Goal: Find specific page/section: Find specific page/section

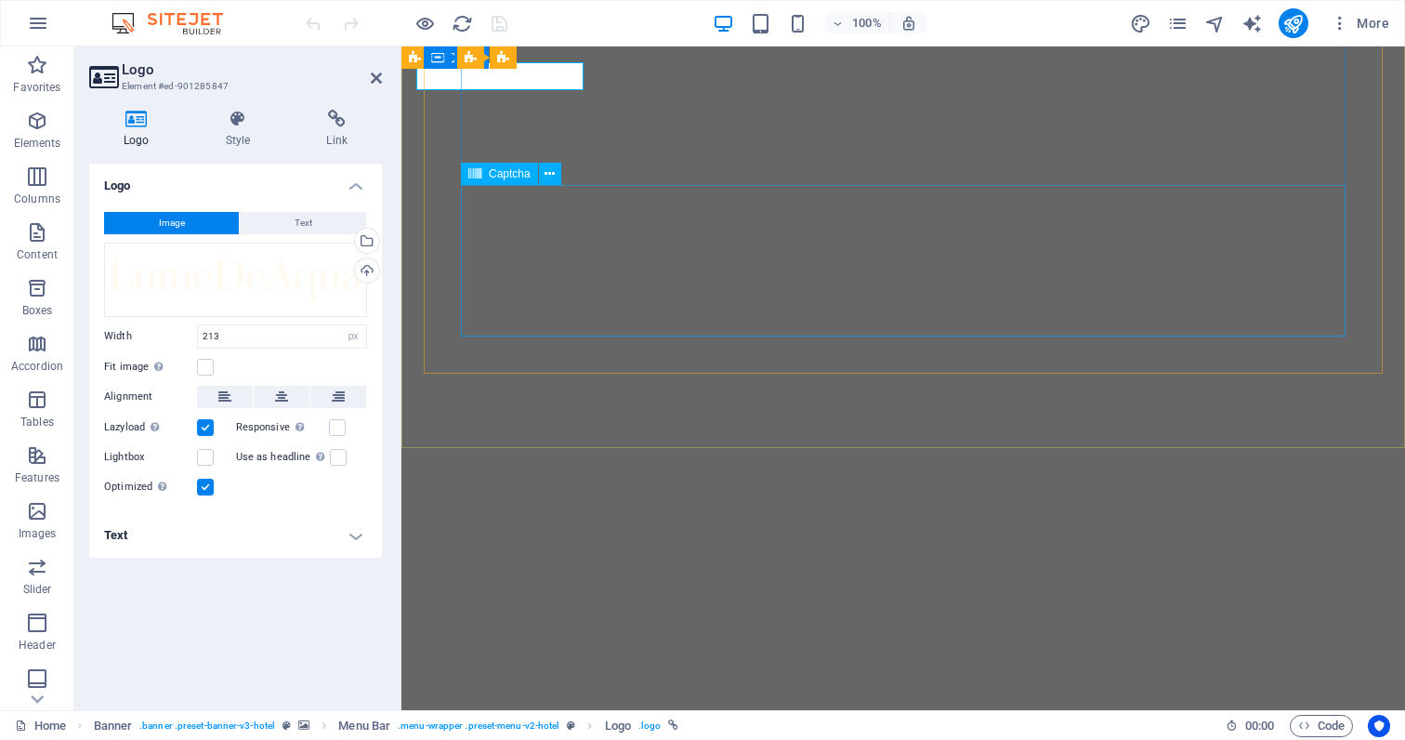
select select "px"
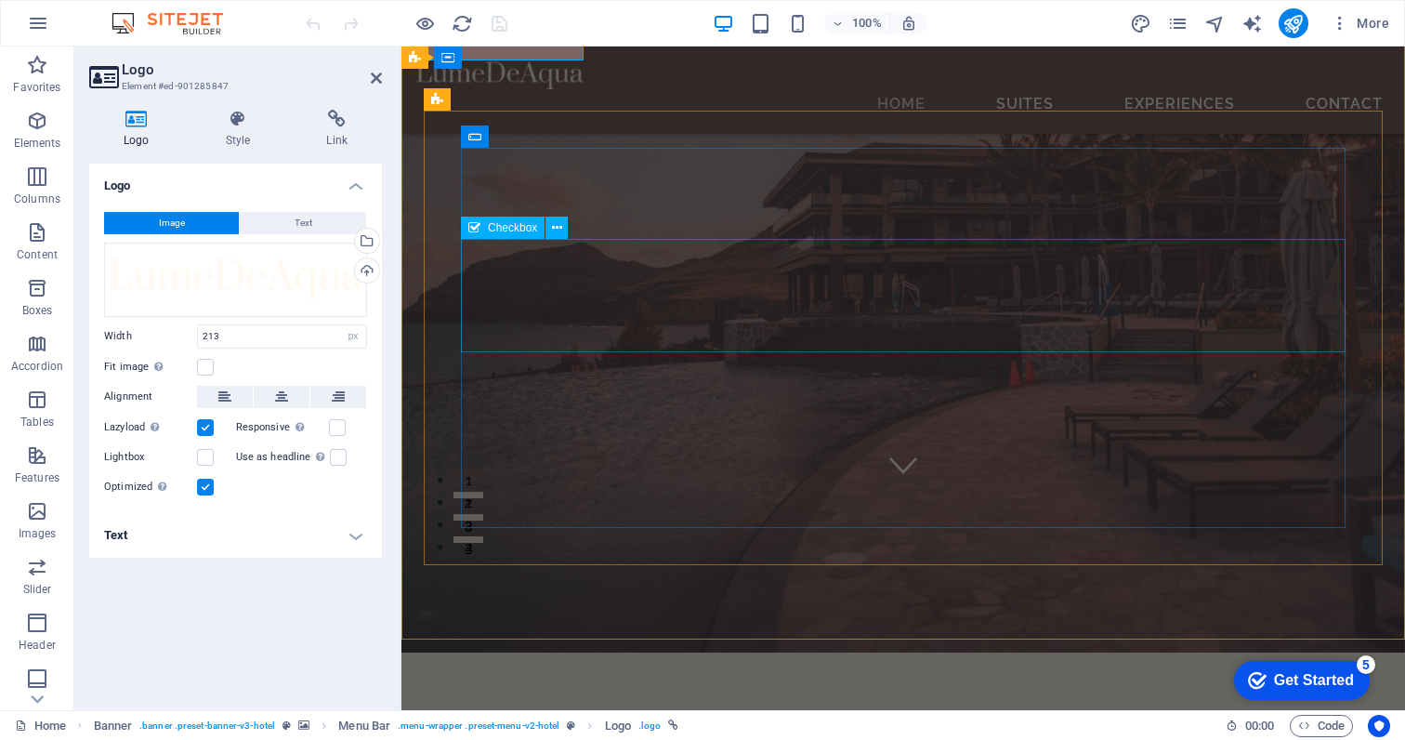
scroll to position [213, 0]
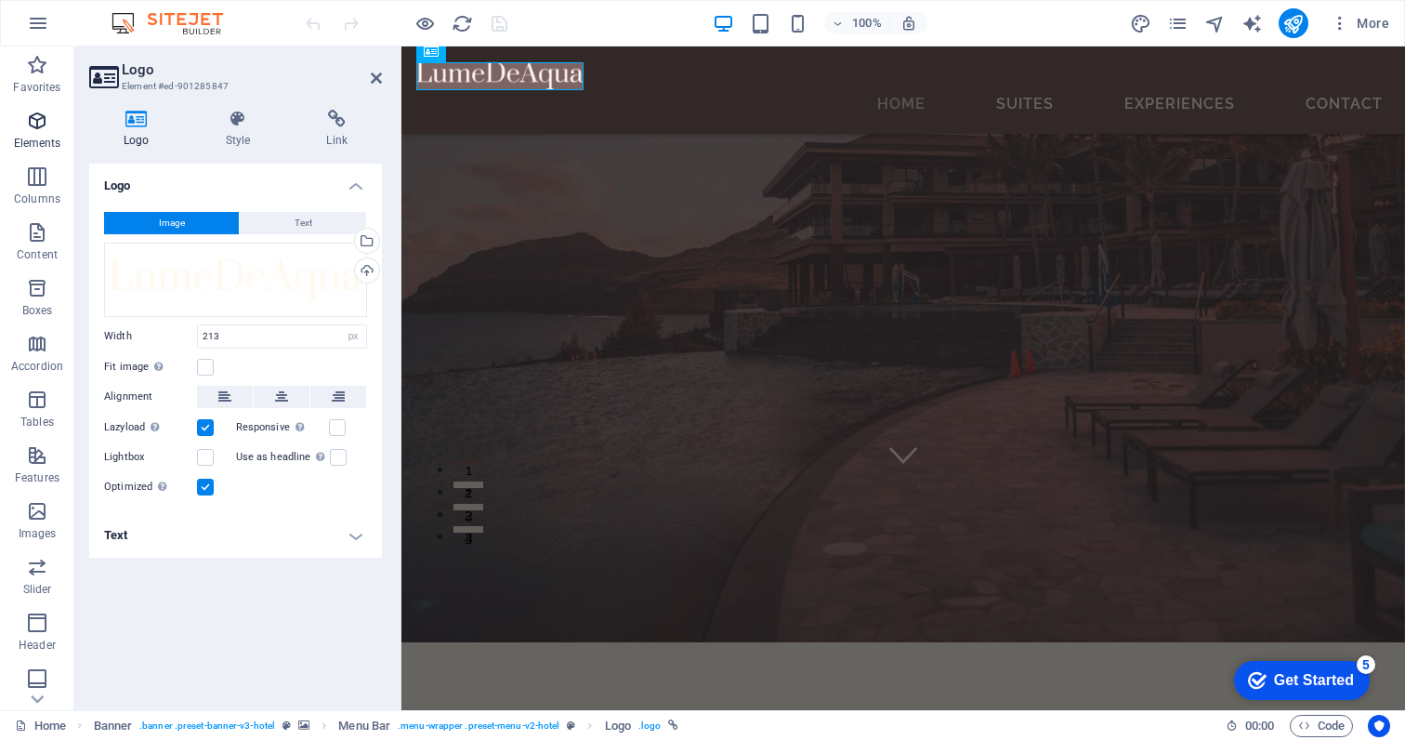
click at [35, 127] on icon "button" at bounding box center [37, 121] width 22 height 22
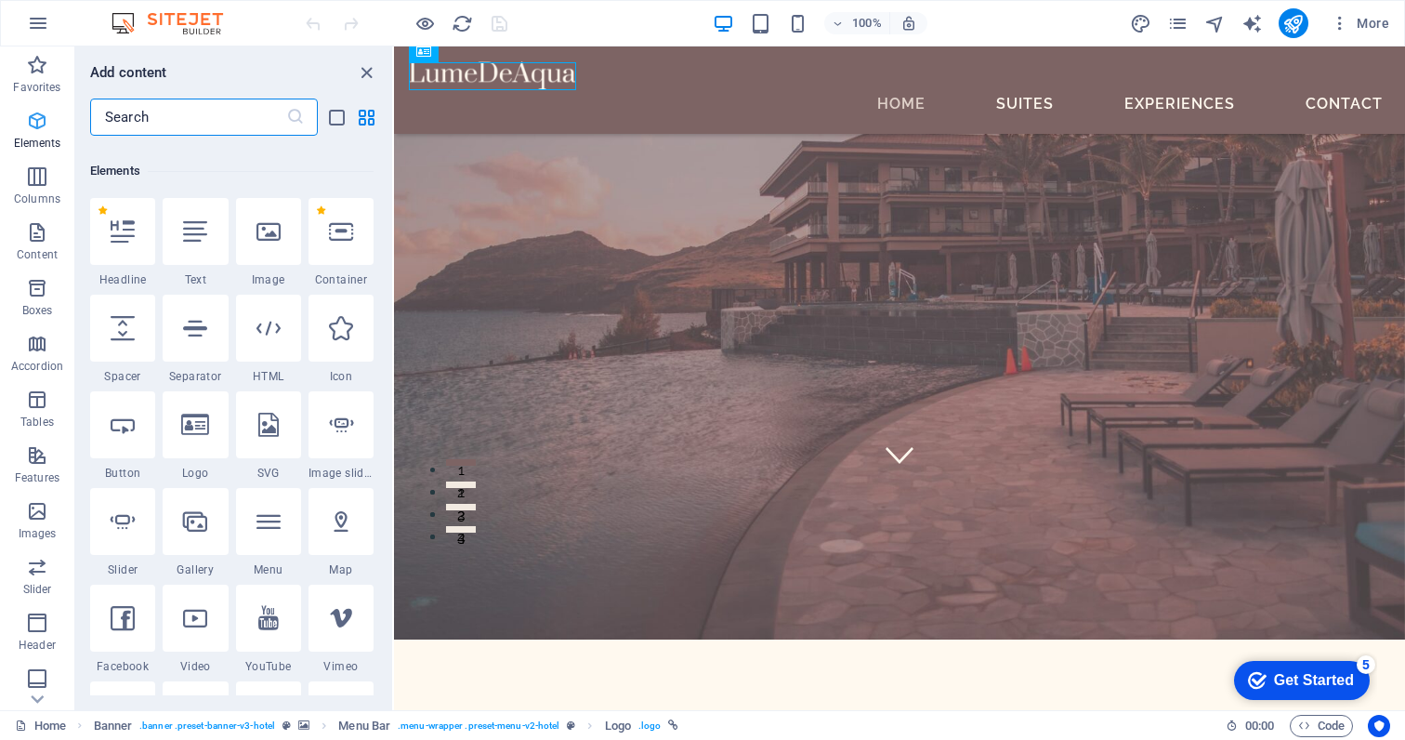
scroll to position [198, 0]
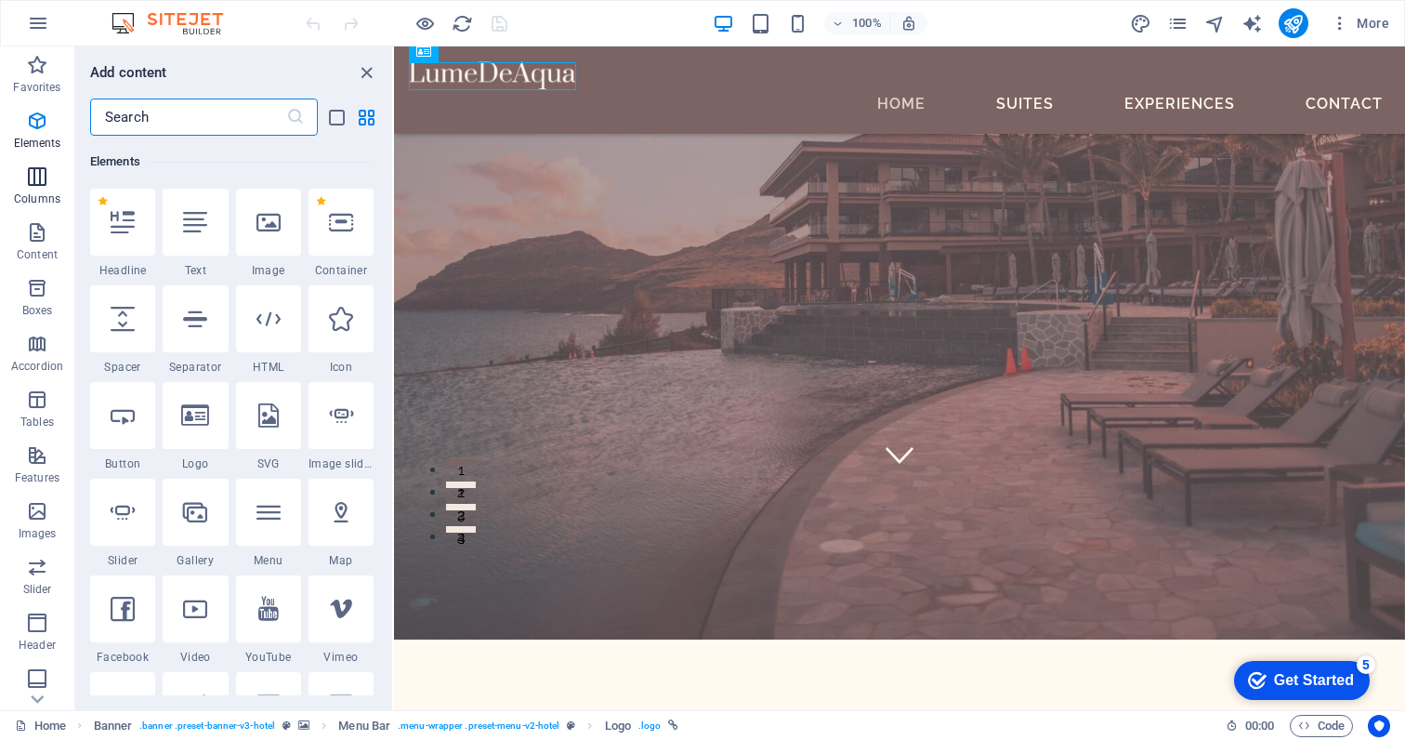
click at [41, 174] on icon "button" at bounding box center [37, 176] width 22 height 22
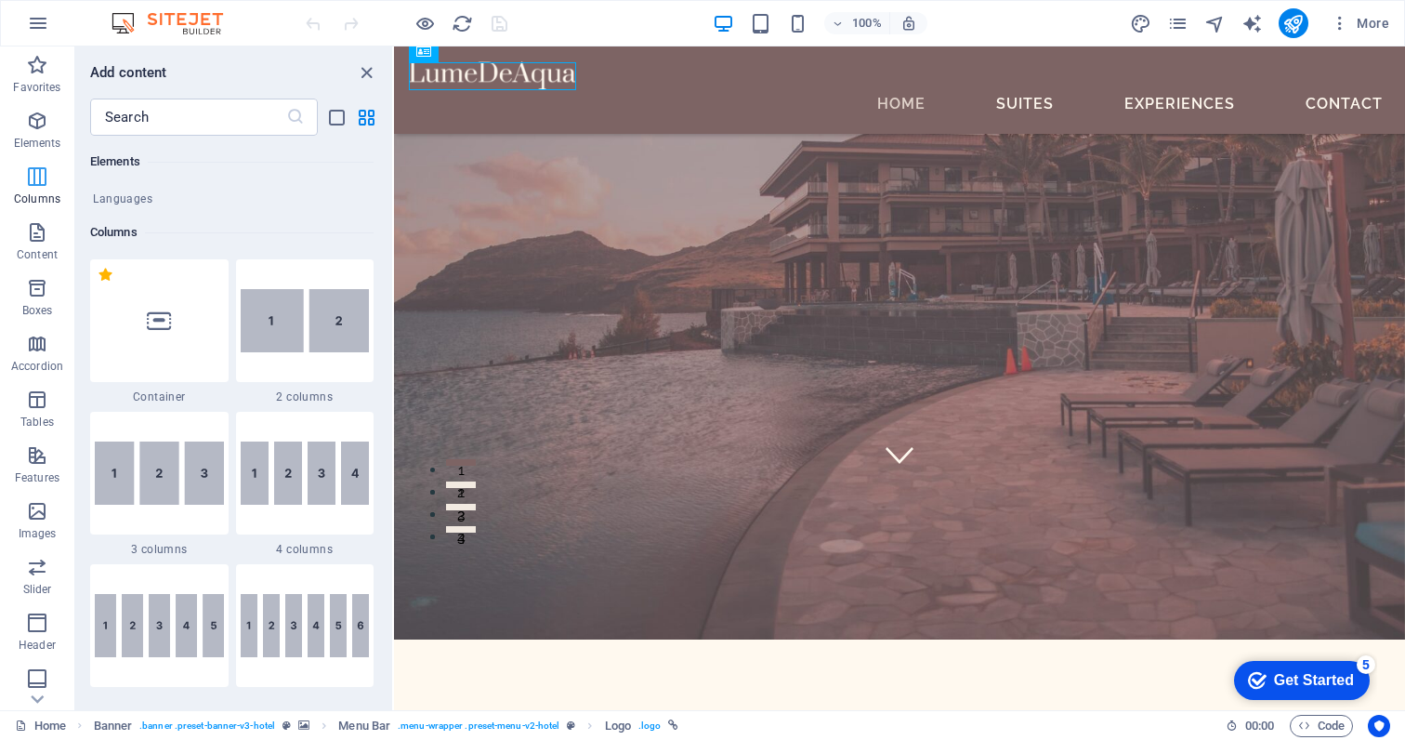
scroll to position [920, 0]
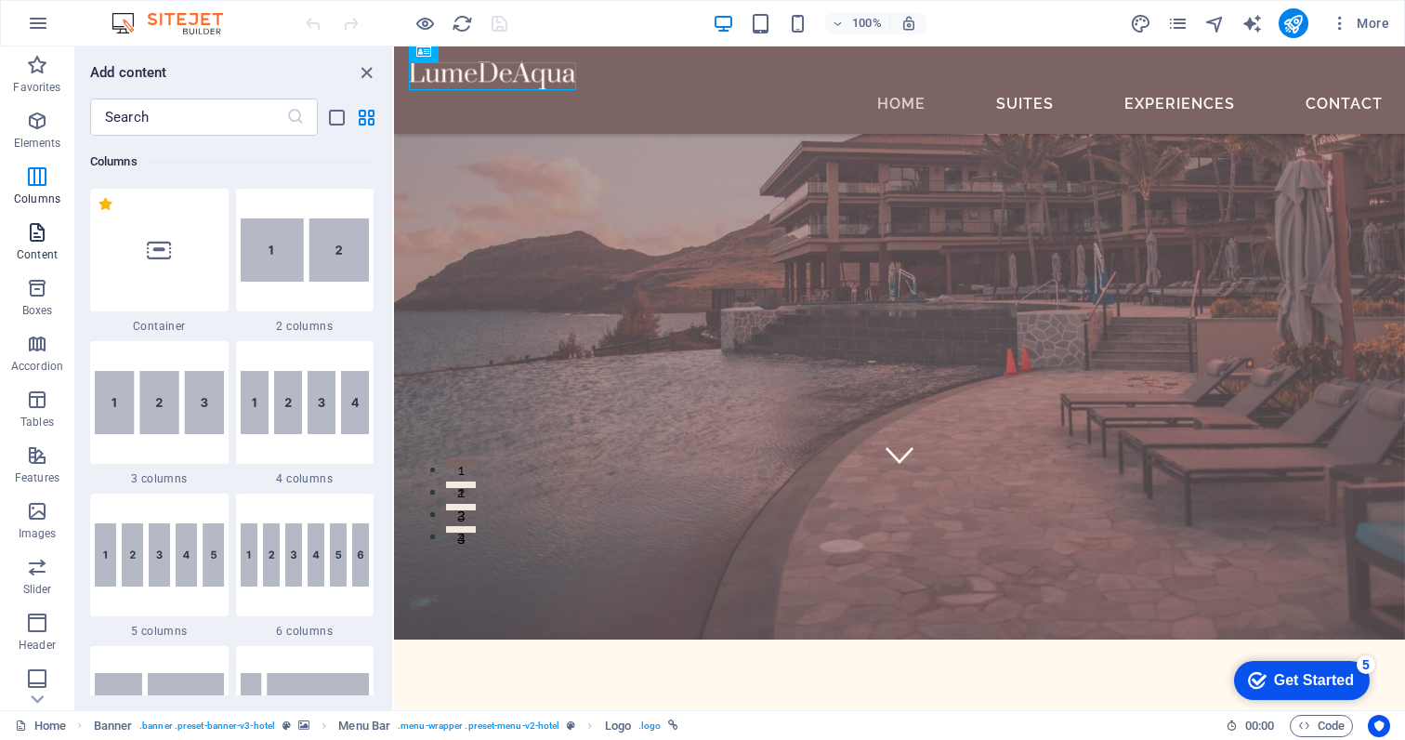
click at [35, 234] on icon "button" at bounding box center [37, 232] width 22 height 22
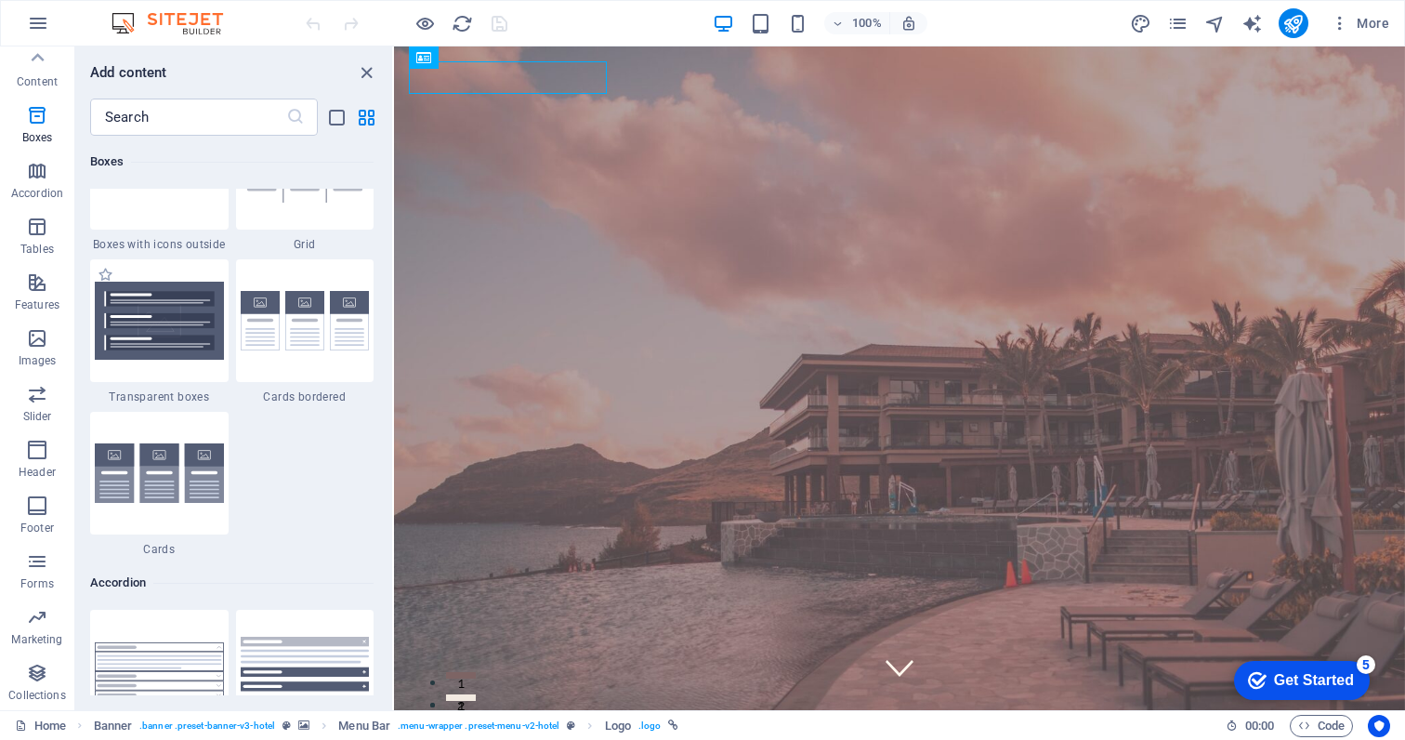
scroll to position [5514, 0]
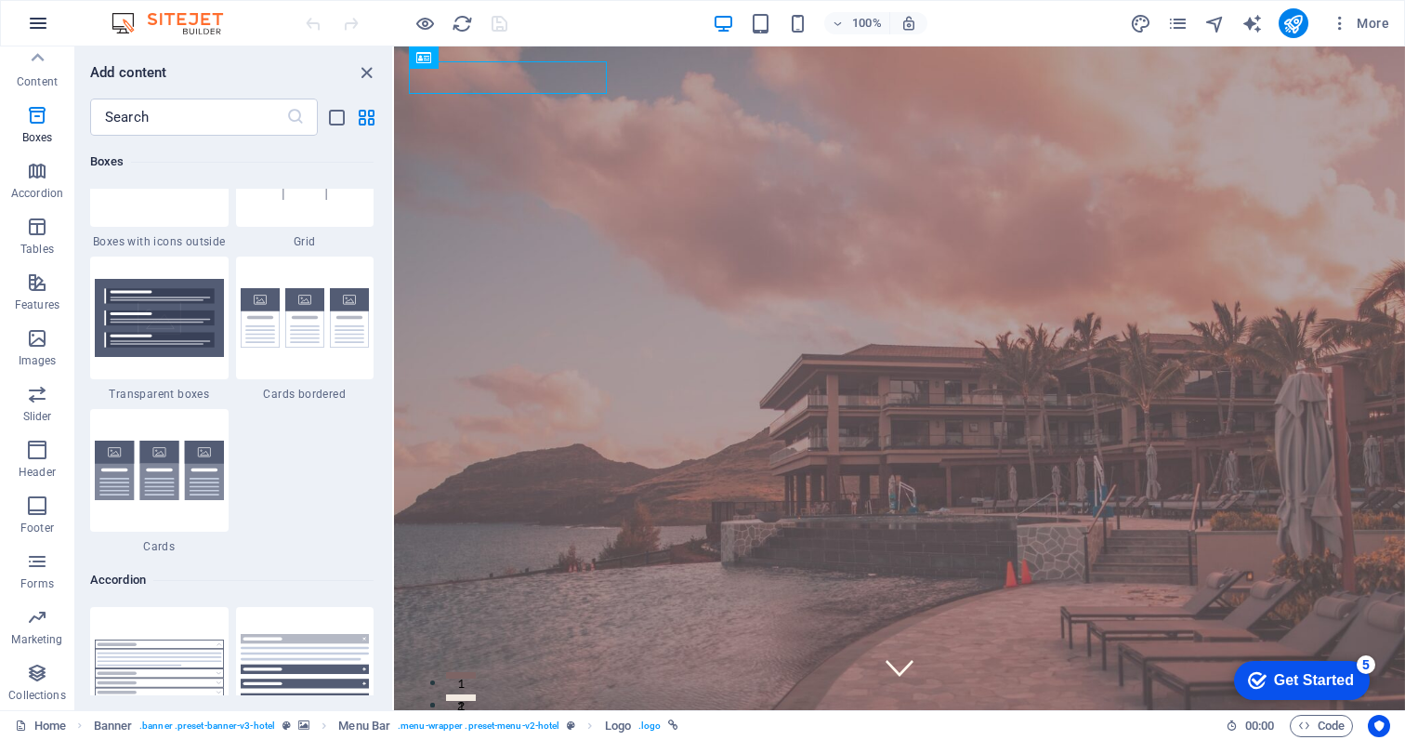
click at [37, 22] on icon "button" at bounding box center [38, 23] width 22 height 22
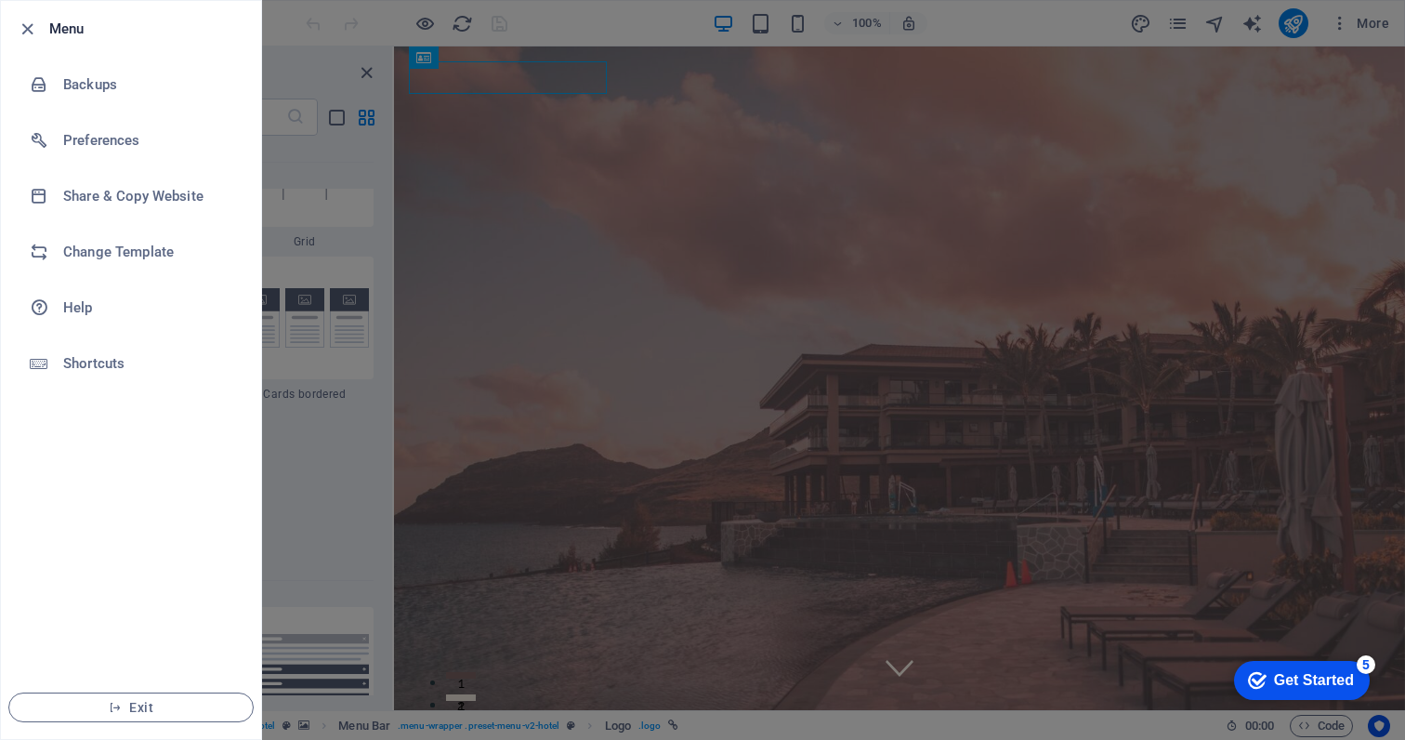
click at [650, 11] on div at bounding box center [702, 370] width 1405 height 740
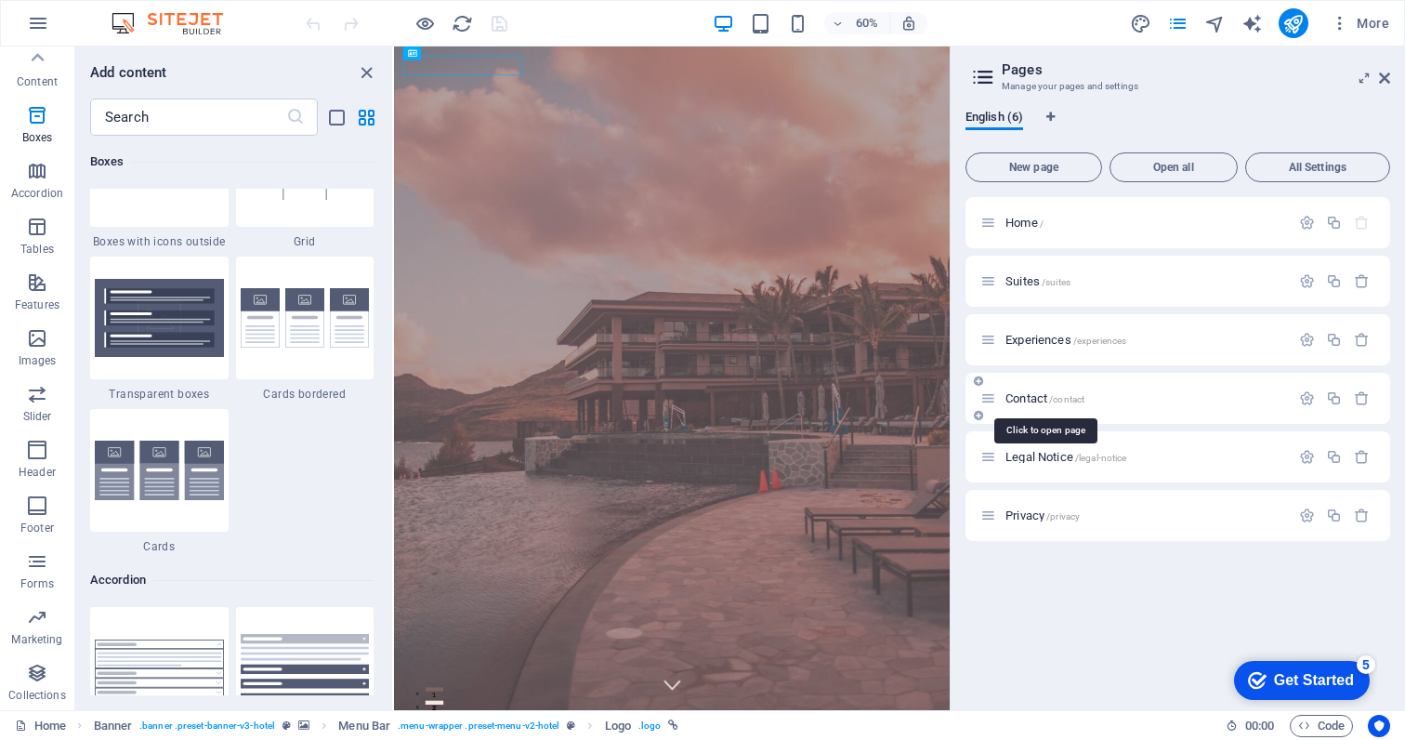
click at [1031, 400] on span "Contact /contact" at bounding box center [1044, 398] width 79 height 14
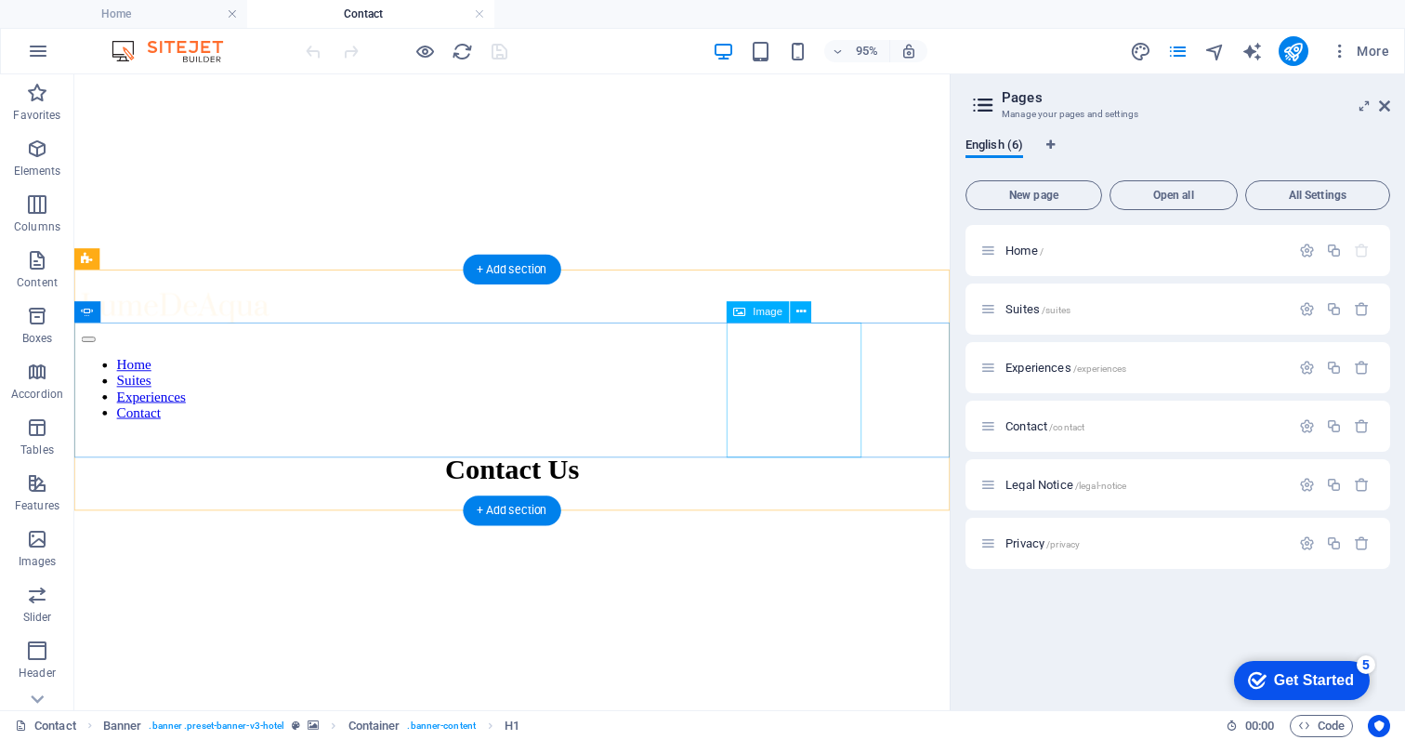
scroll to position [465, 0]
